Goal: Obtain resource: Obtain resource

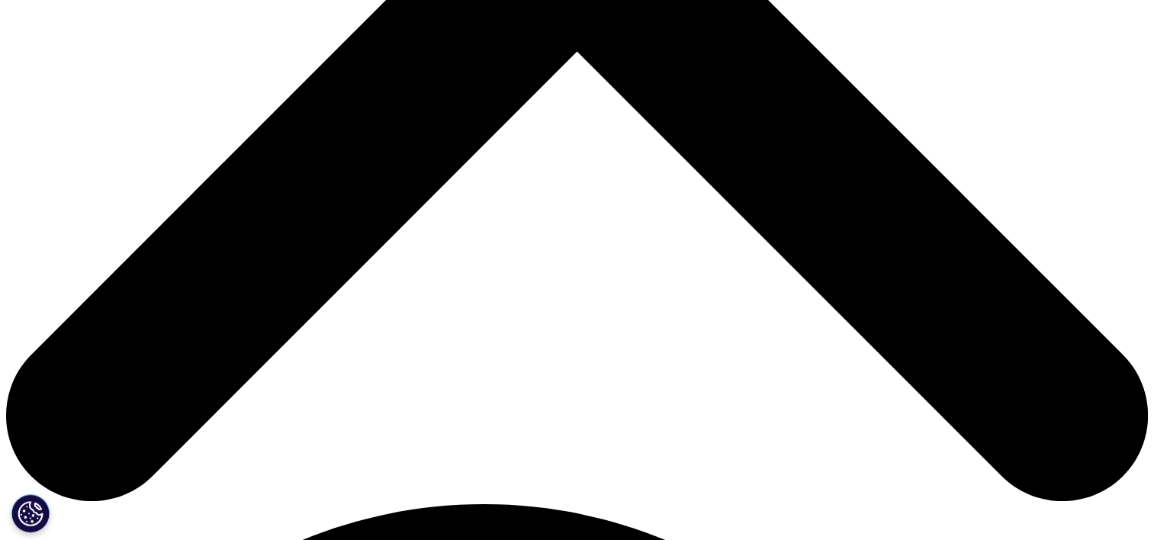
scroll to position [653, 0]
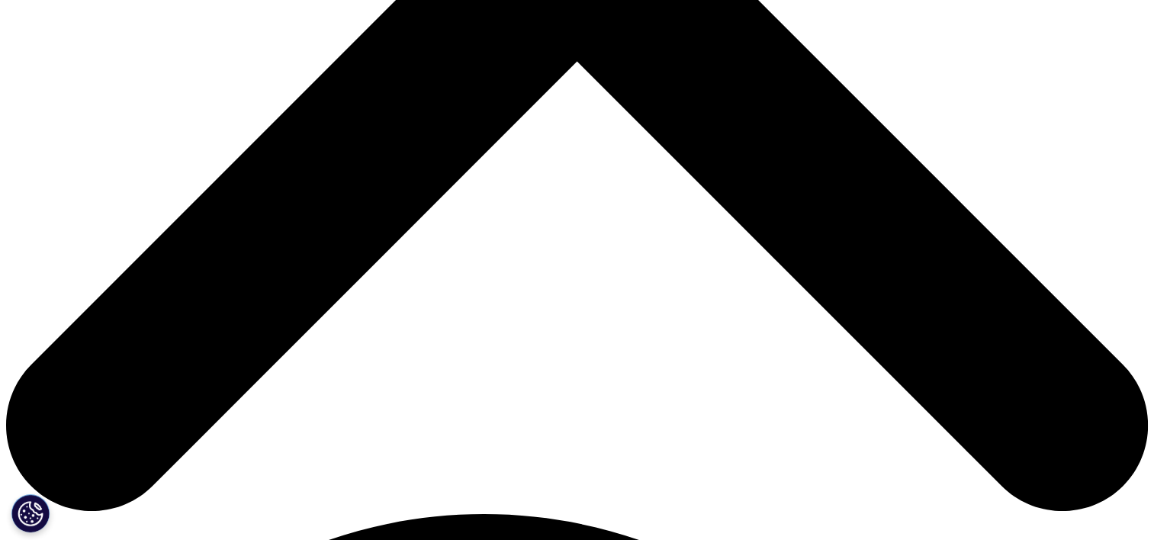
drag, startPoint x: 204, startPoint y: 262, endPoint x: 213, endPoint y: 273, distance: 14.1
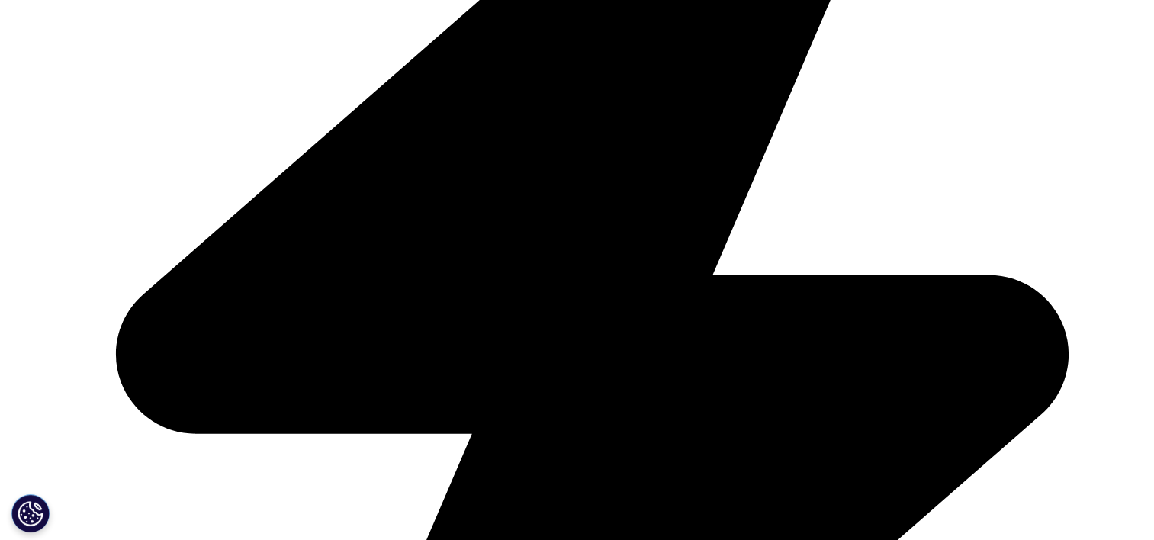
type input "[PERSON_NAME]"
type input "sun"
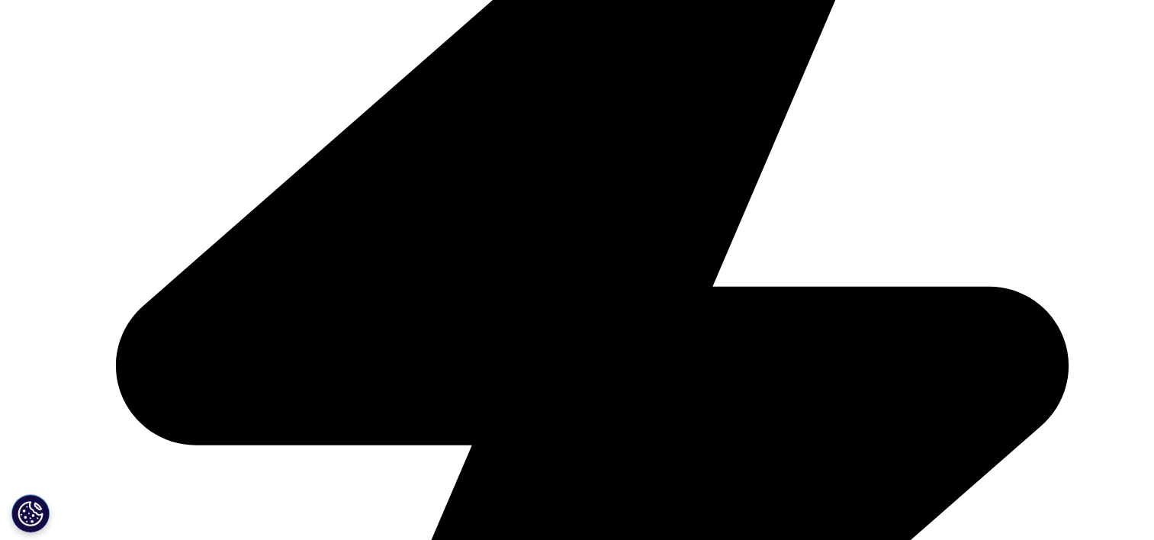
type input "[PERSON_NAME][EMAIL_ADDRESS][DOMAIN_NAME]"
type input "Yuntech Inc."
select select "China"
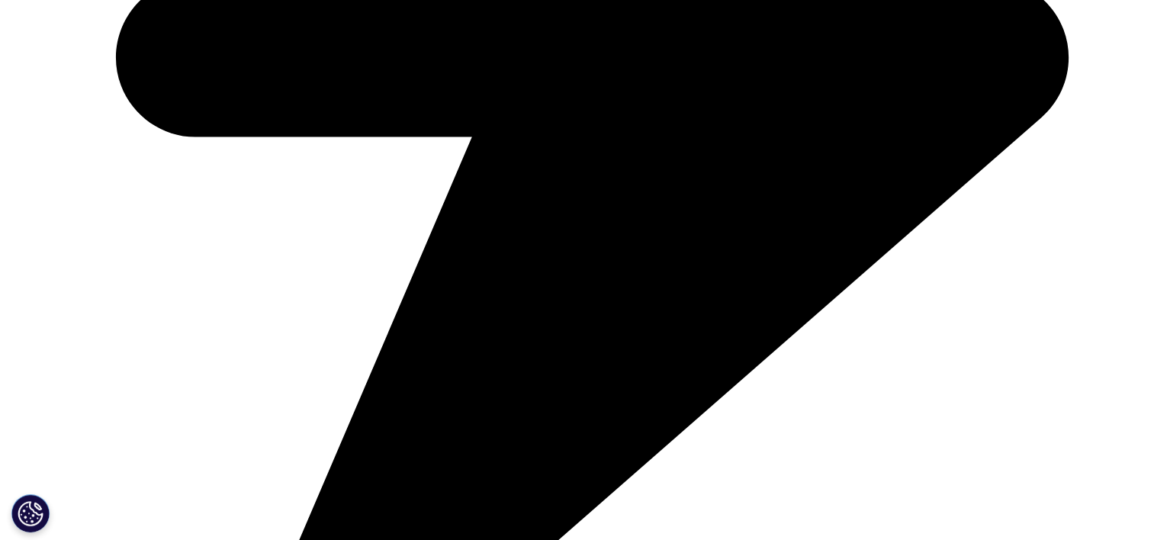
scroll to position [1034, 0]
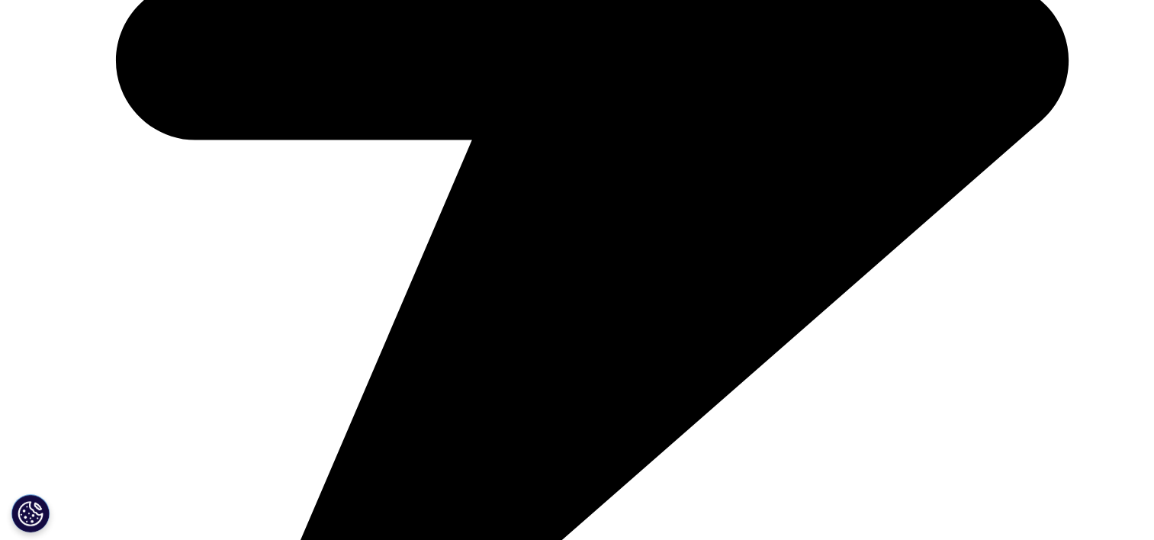
scroll to position [881, 0]
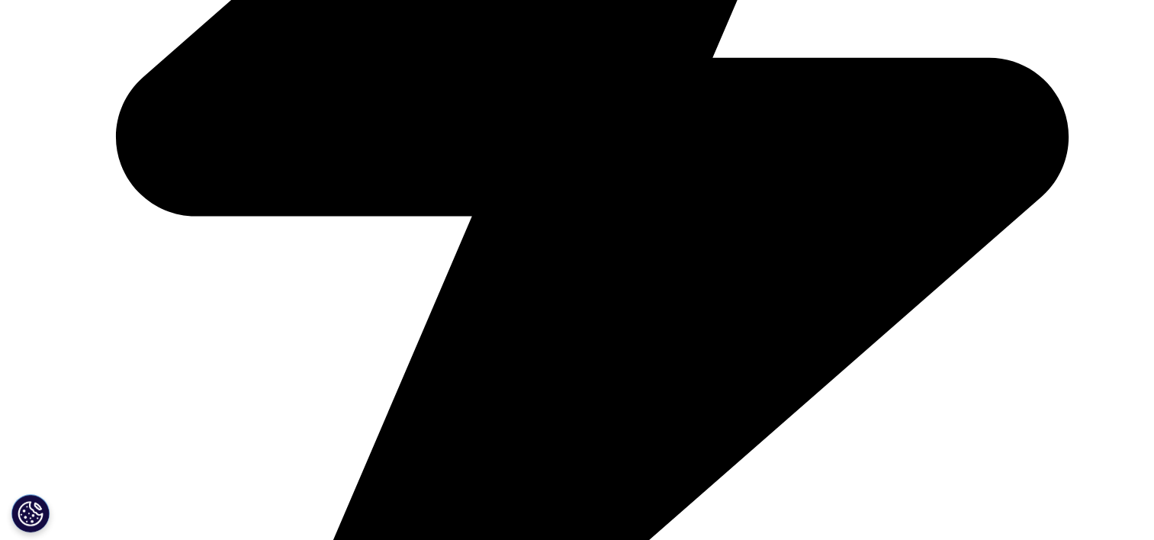
type input "Managing Director"
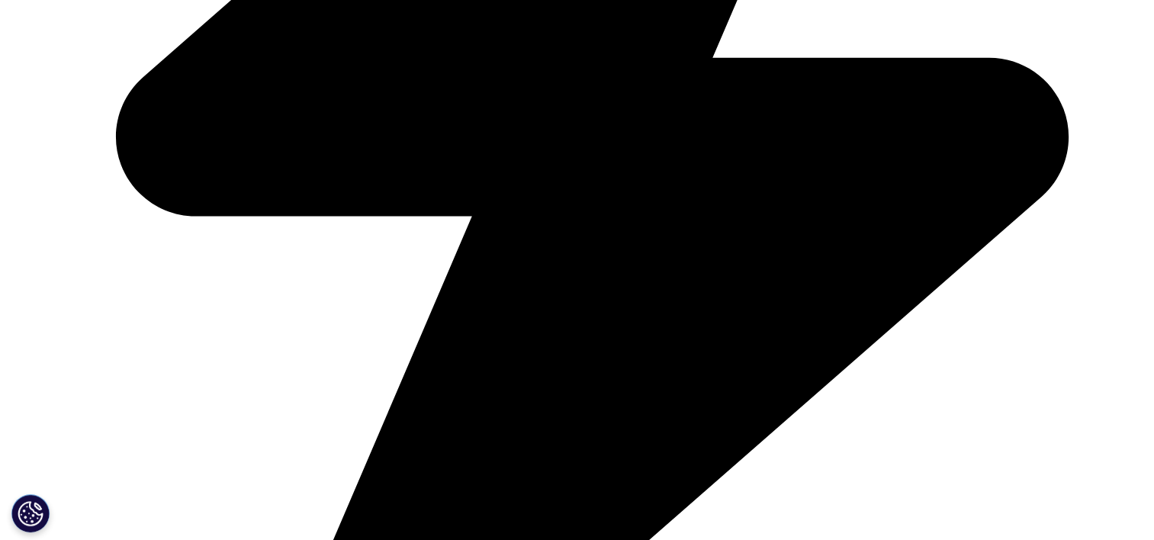
select select "[GEOGRAPHIC_DATA]"
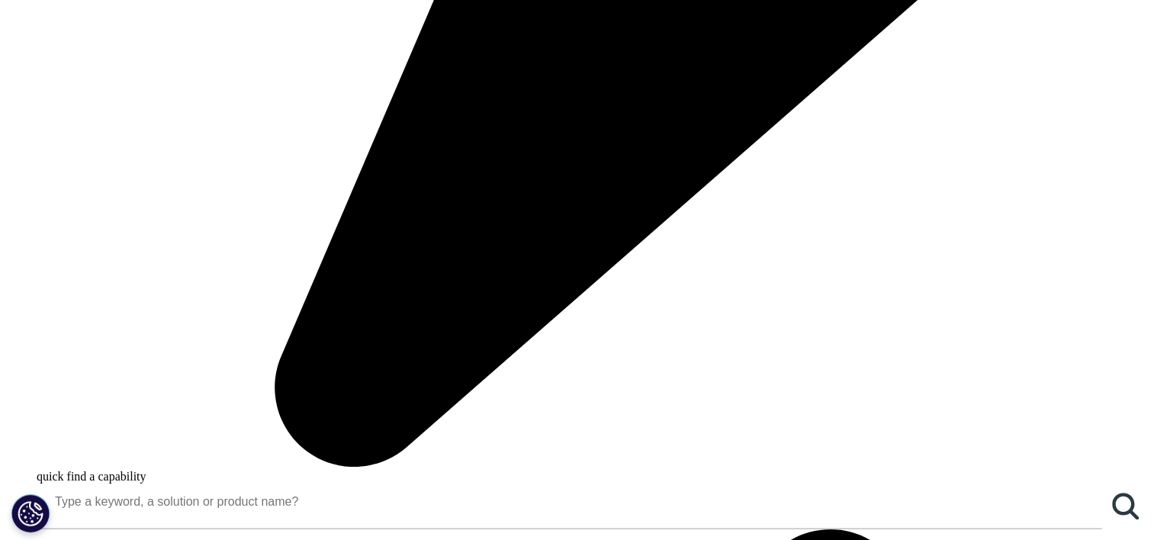
scroll to position [1263, 0]
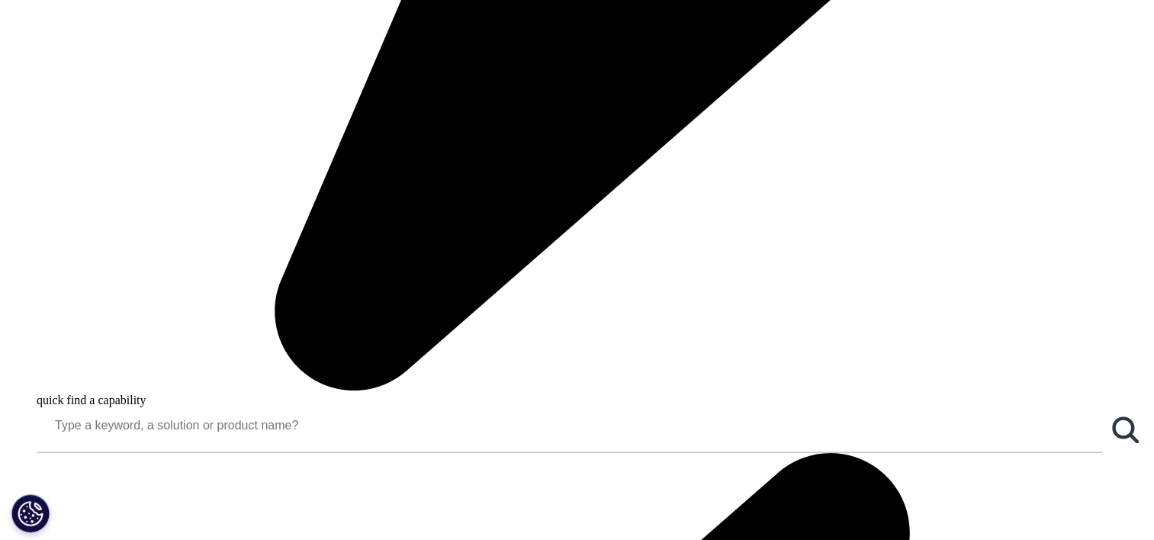
paste textarea "03AFcWeA5hCJ2kiVz6DHRLI479HXQeH2onD3qrv_FQGpH30Cqeg__fvrEhKag9ytnValGWV7CsbziFP…"
type textarea "03AFcWeA5hCJ2kiVz6DHRLI479HXQeH2onD3qrv_FQGpH30Cqeg__fvrEhKag9ytnValGWV7CsbziFP…"
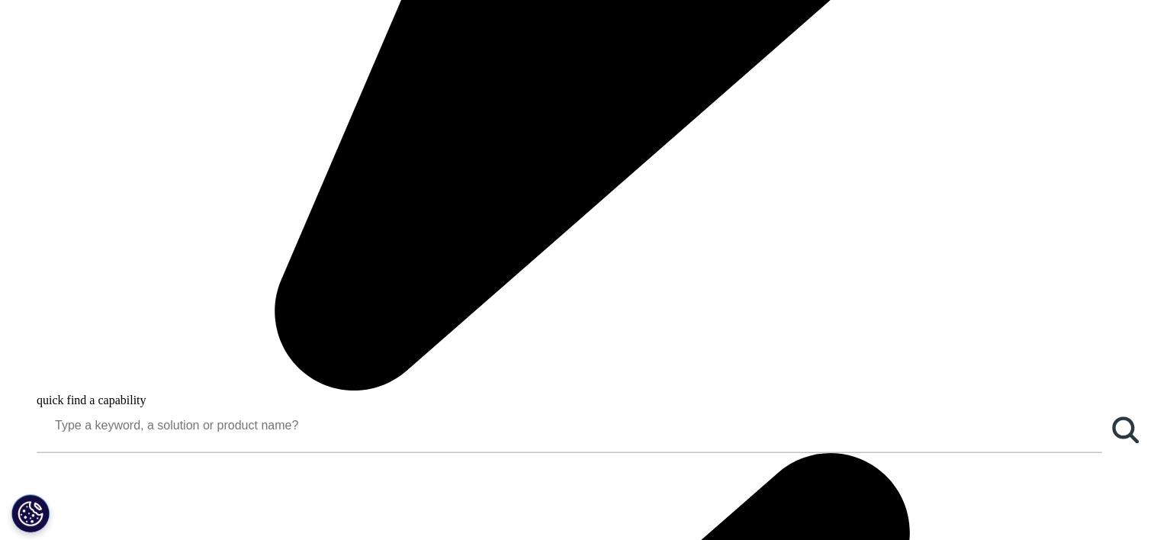
scroll to position [1168, 900]
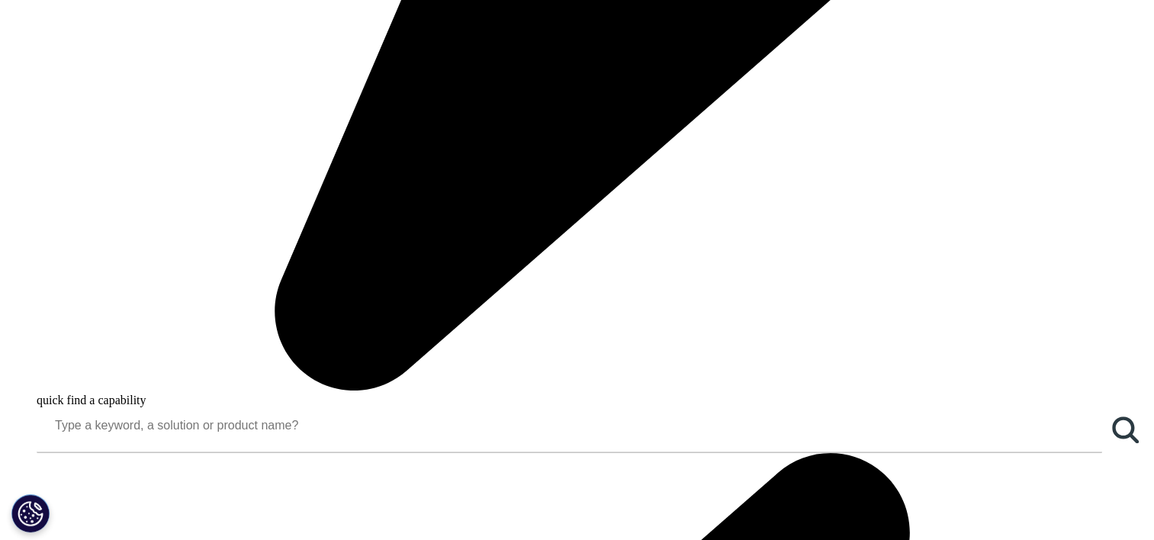
scroll to position [0, 0]
paste textarea "03AFcWeA5hCJ2kiVz6DHRLI479HXQeH2onD3qrv_FQGpH30Cqeg__fvrEhKag9ytnValGWV7CsbziFP…"
type textarea "03AFcWeA5hCJ2kiVz6DHRLI479HXQeH2onD3qrv_FQGpH30Cqeg__fvrEhKag9ytnValGWV7CsbziFP…"
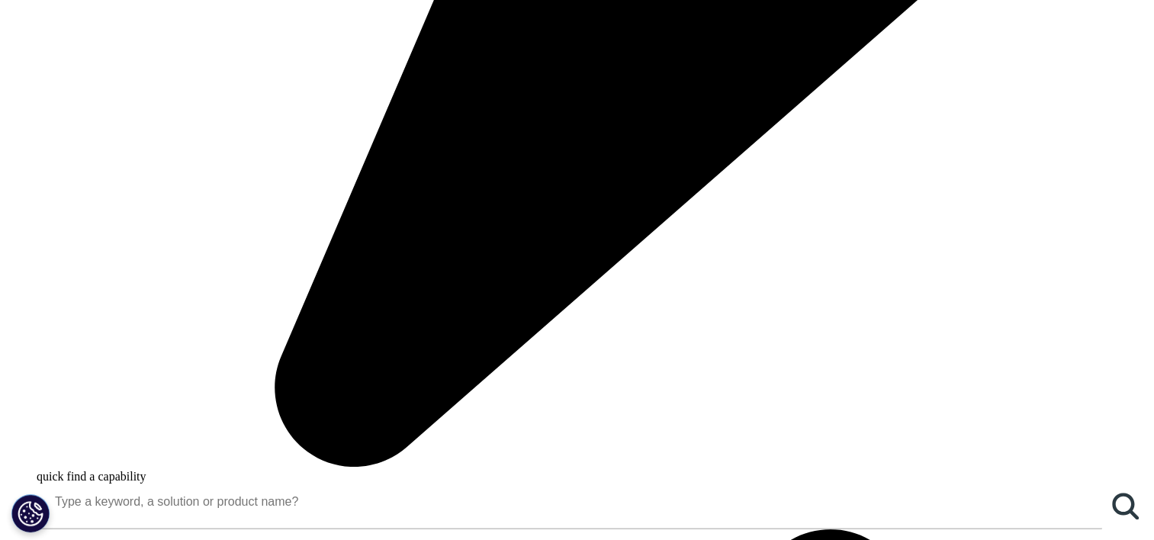
scroll to position [1186, 0]
drag, startPoint x: 226, startPoint y: 432, endPoint x: 198, endPoint y: 409, distance: 35.7
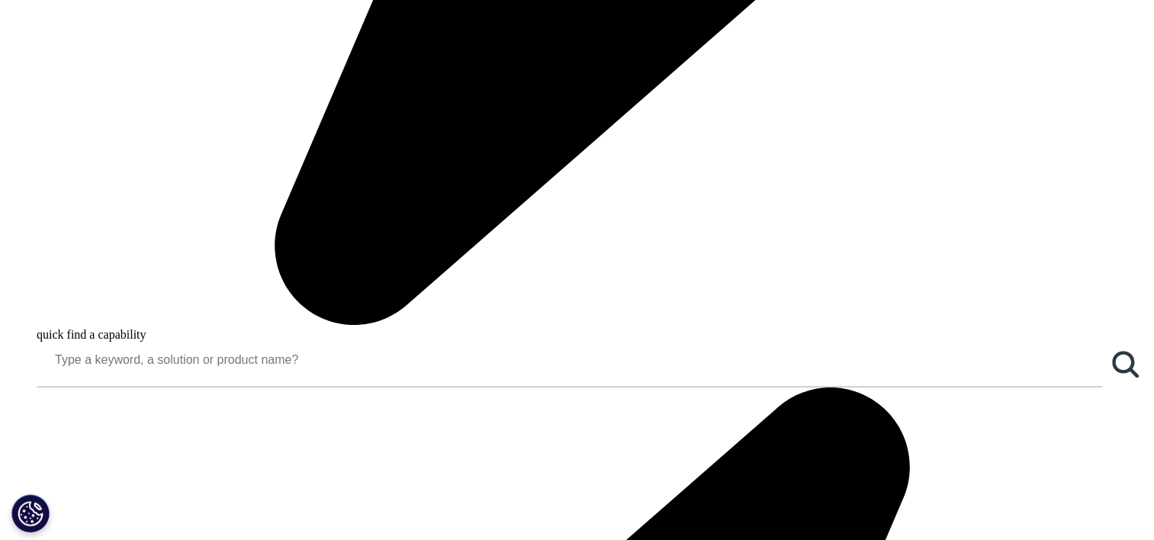
scroll to position [1339, 0]
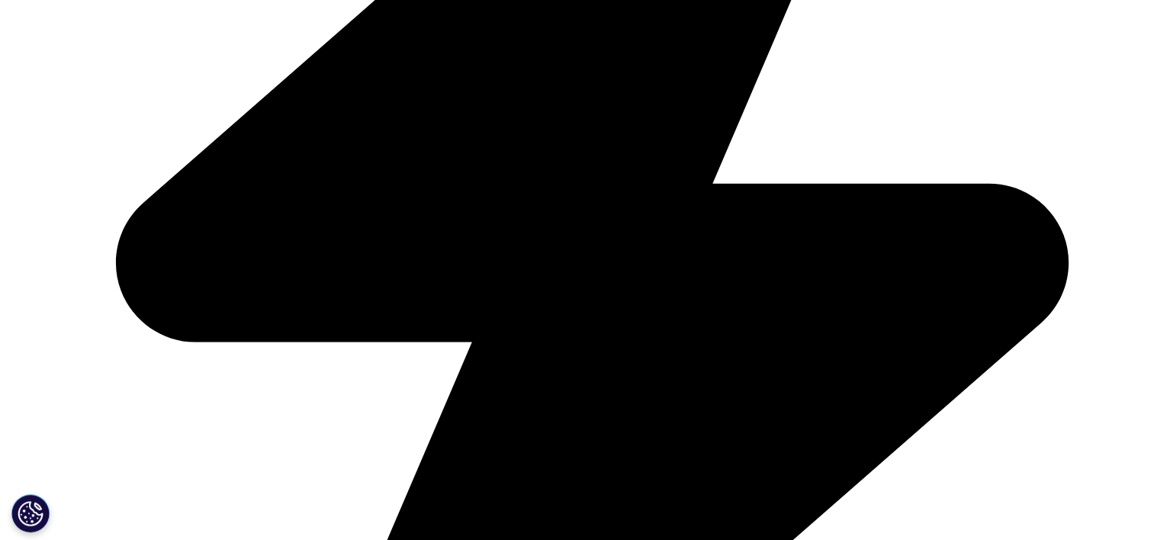
scroll to position [881, 0]
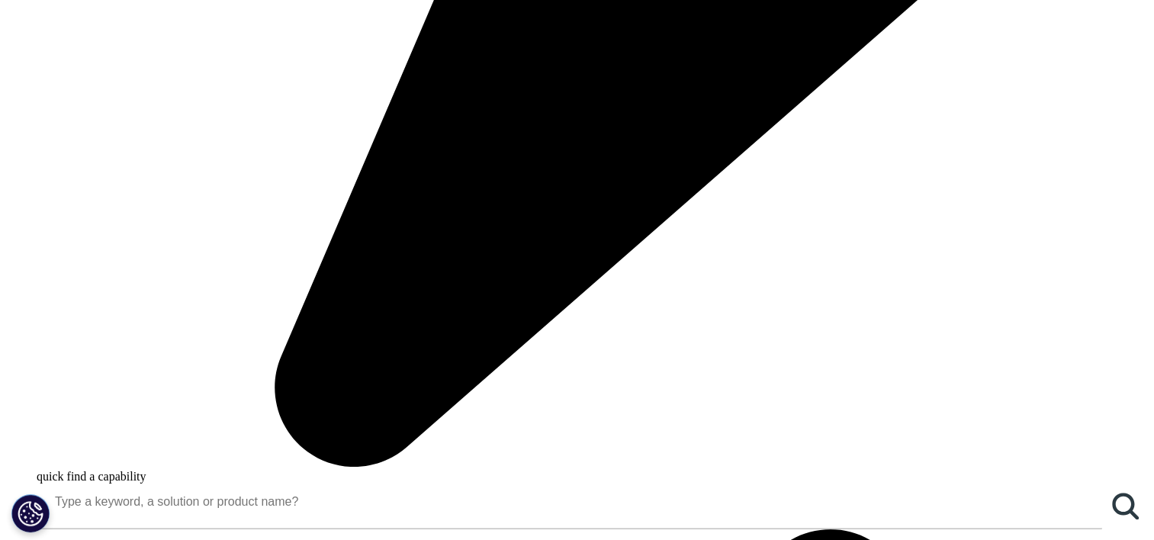
scroll to position [1263, 0]
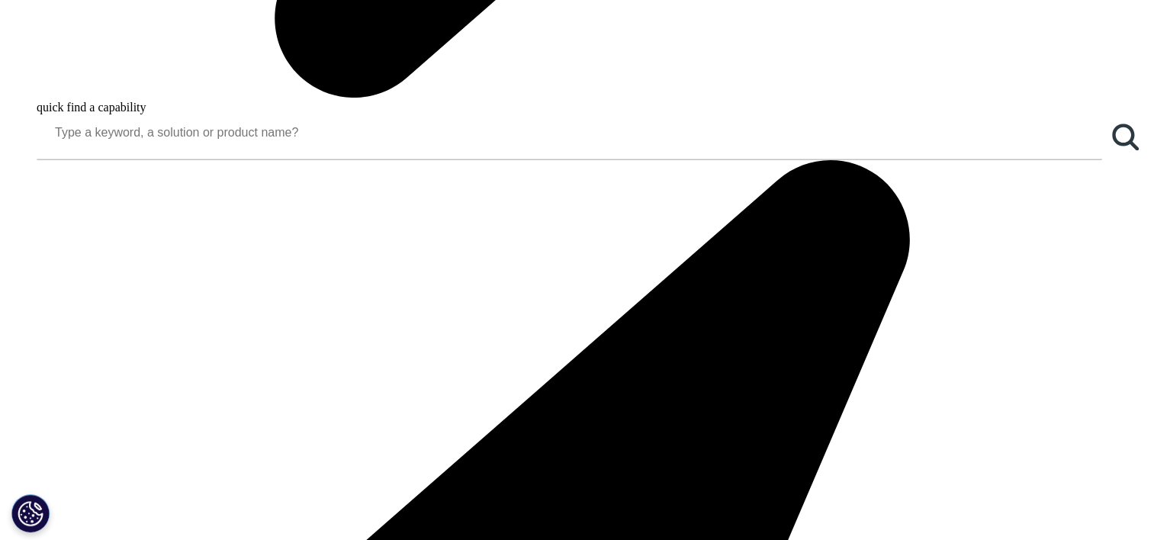
scroll to position [1415, 0]
